Goal: Answer question/provide support: Share knowledge or assist other users

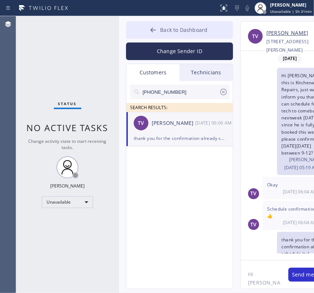
click at [186, 33] on span "Back to Dashboard" at bounding box center [183, 29] width 47 height 7
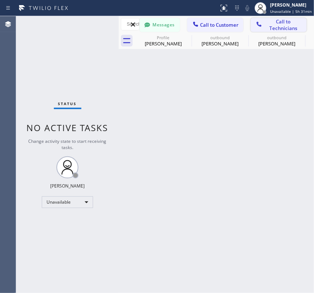
click at [276, 26] on span "Call to Technicians" at bounding box center [282, 24] width 39 height 13
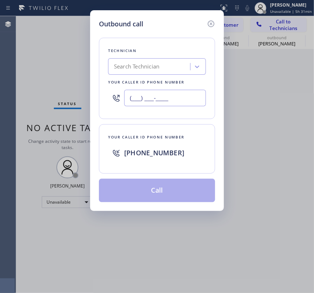
click at [154, 94] on input "(___) ___-____" at bounding box center [165, 98] width 82 height 16
paste input "818) 445-0302"
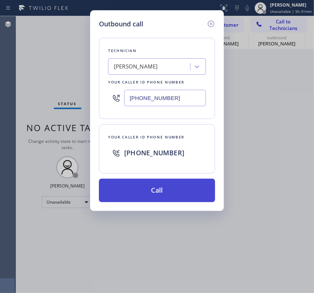
type input "[PHONE_NUMBER]"
click at [150, 186] on button "Call" at bounding box center [157, 190] width 116 height 23
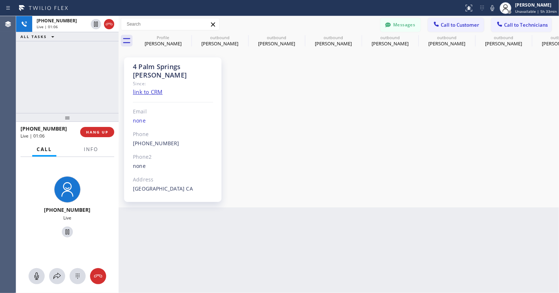
click at [293, 122] on div "4 [GEOGRAPHIC_DATA] [PERSON_NAME] Since: link to CRM Email none Phone [PHONE_NU…" at bounding box center [338, 128] width 437 height 155
click at [103, 134] on span "HANG UP" at bounding box center [97, 132] width 22 height 5
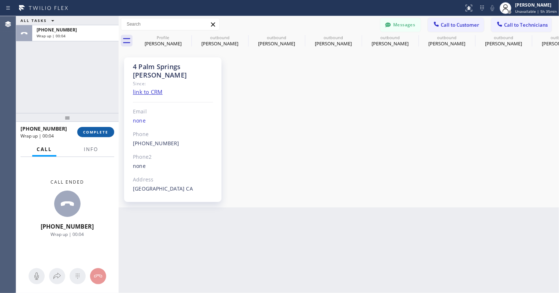
click at [100, 134] on span "COMPLETE" at bounding box center [95, 132] width 25 height 5
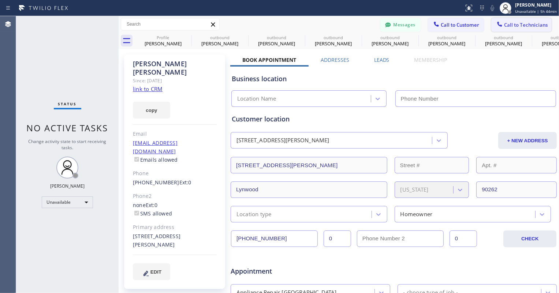
click at [313, 24] on span "Call to Technicians" at bounding box center [526, 25] width 44 height 7
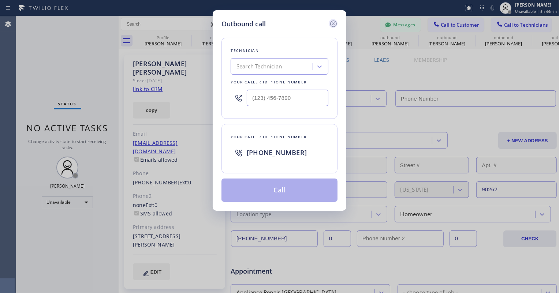
click at [313, 22] on icon at bounding box center [333, 23] width 9 height 9
